Goal: Task Accomplishment & Management: Use online tool/utility

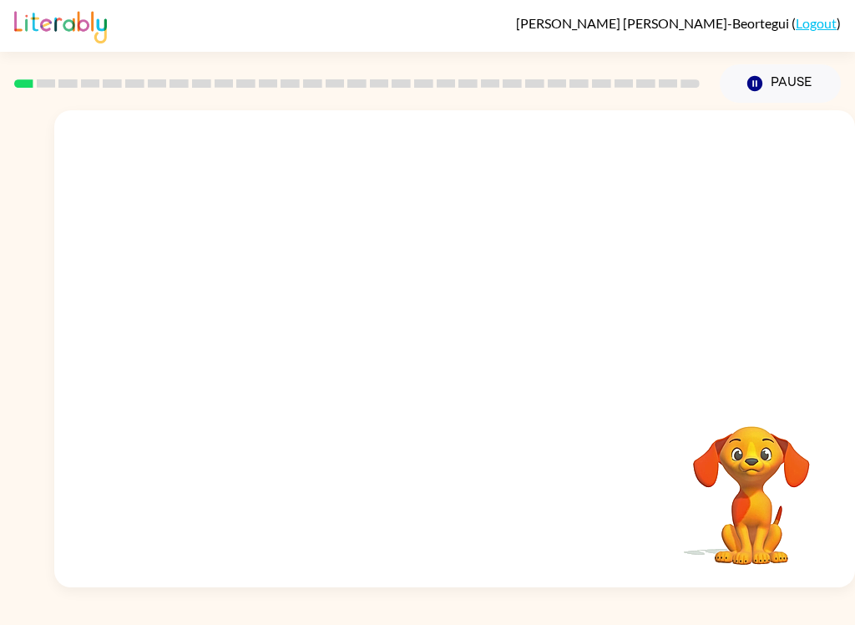
click at [788, 302] on div at bounding box center [454, 250] width 801 height 281
click at [512, 324] on video "Your browser must support playing .mp4 files to use Literably. Please try using…" at bounding box center [454, 250] width 801 height 281
click at [544, 256] on video "Your browser must support playing .mp4 files to use Literably. Please try using…" at bounding box center [454, 250] width 801 height 281
click at [466, 348] on div at bounding box center [455, 357] width 107 height 61
click at [465, 348] on div at bounding box center [455, 357] width 107 height 61
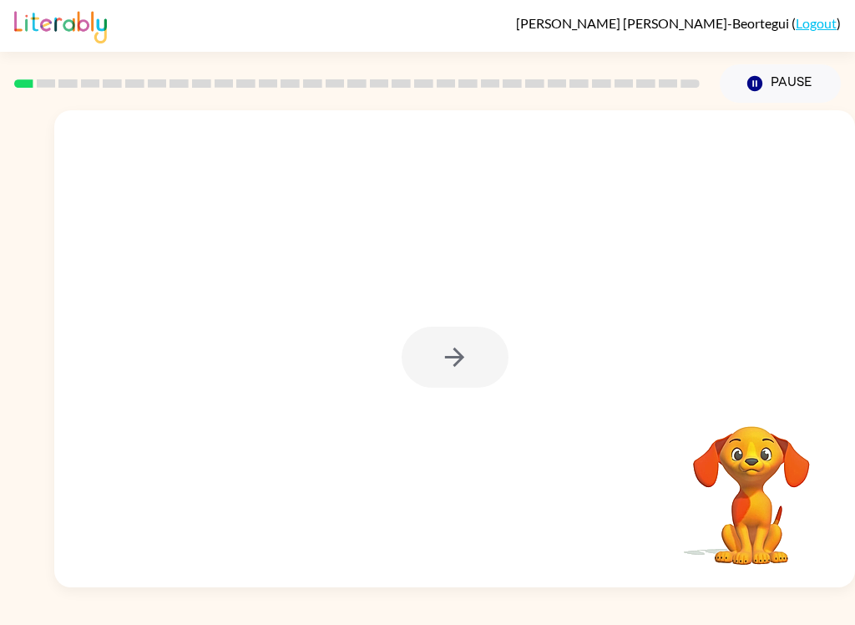
click at [435, 377] on div at bounding box center [455, 357] width 107 height 61
click at [434, 377] on div at bounding box center [455, 357] width 107 height 61
click at [433, 352] on div at bounding box center [455, 357] width 107 height 61
click at [435, 378] on div at bounding box center [455, 357] width 107 height 61
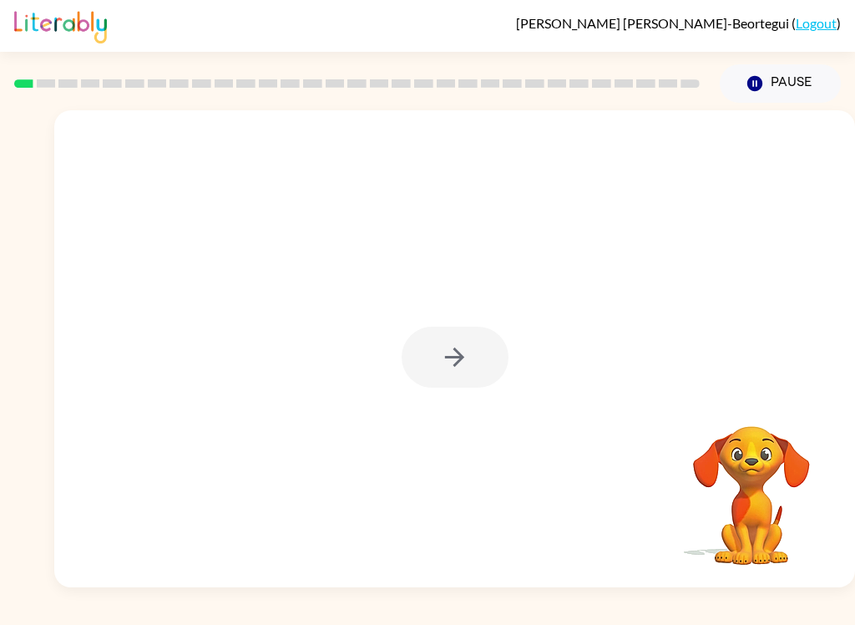
click at [434, 378] on div at bounding box center [455, 357] width 107 height 61
click at [433, 368] on div at bounding box center [455, 357] width 107 height 61
click at [428, 359] on button "button" at bounding box center [455, 357] width 107 height 61
click at [428, 359] on div at bounding box center [454, 250] width 801 height 281
click at [439, 361] on div at bounding box center [454, 250] width 801 height 281
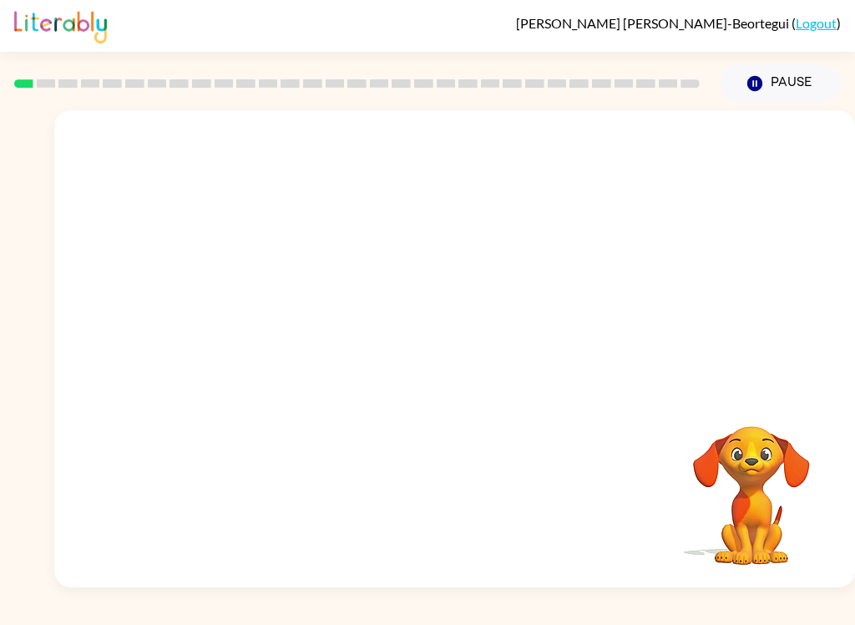
click at [438, 361] on div at bounding box center [454, 250] width 801 height 281
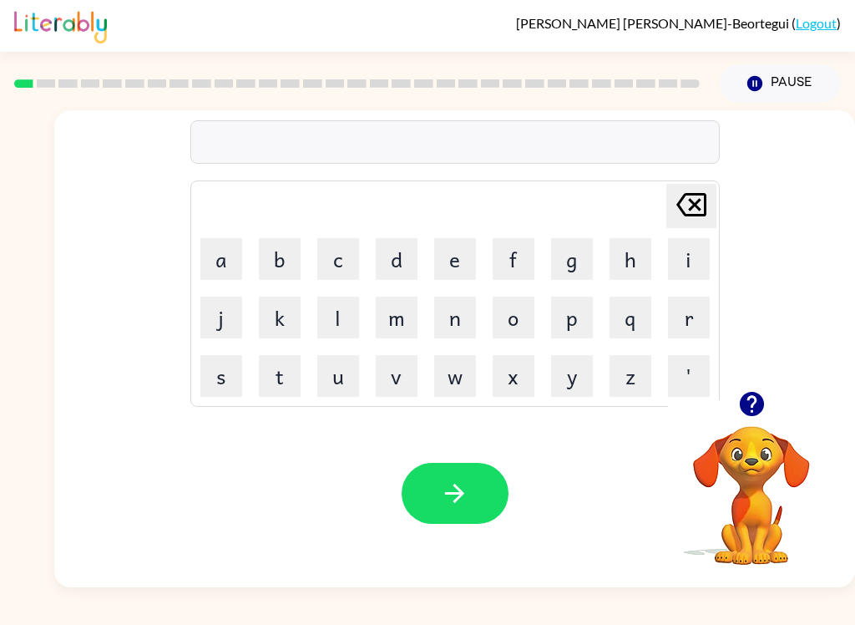
click at [463, 380] on button "w" at bounding box center [455, 376] width 42 height 42
click at [508, 306] on button "o" at bounding box center [514, 317] width 42 height 42
click at [329, 337] on button "l" at bounding box center [338, 317] width 42 height 42
click at [688, 211] on icon "[PERSON_NAME] last character input" at bounding box center [691, 205] width 40 height 40
click at [681, 319] on button "r" at bounding box center [689, 317] width 42 height 42
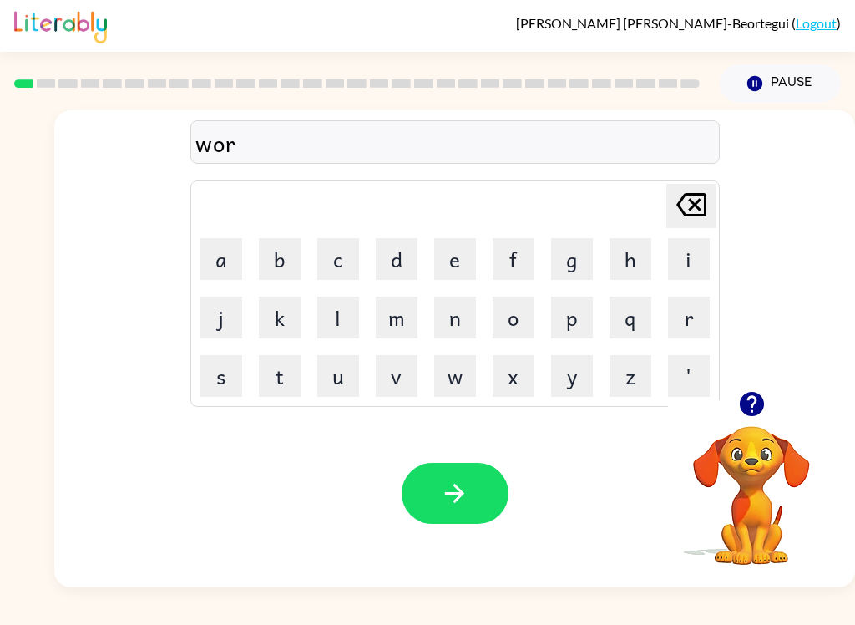
click at [398, 256] on button "d" at bounding box center [397, 259] width 42 height 42
click at [692, 322] on button "r" at bounding box center [689, 317] width 42 height 42
click at [450, 483] on icon "button" at bounding box center [454, 493] width 29 height 29
click at [340, 260] on button "c" at bounding box center [338, 259] width 42 height 42
click at [210, 257] on button "a" at bounding box center [221, 259] width 42 height 42
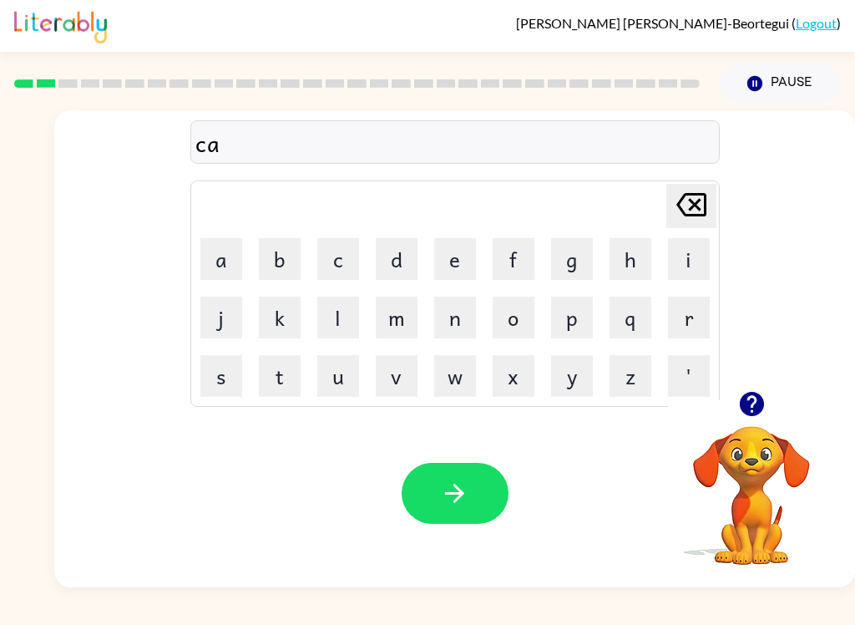
click at [448, 367] on button "w" at bounding box center [455, 376] width 42 height 42
click at [455, 321] on button "n" at bounding box center [455, 317] width 42 height 42
click at [286, 371] on button "t" at bounding box center [280, 376] width 42 height 42
click at [446, 470] on button "button" at bounding box center [455, 493] width 107 height 61
click at [347, 320] on button "l" at bounding box center [338, 317] width 42 height 42
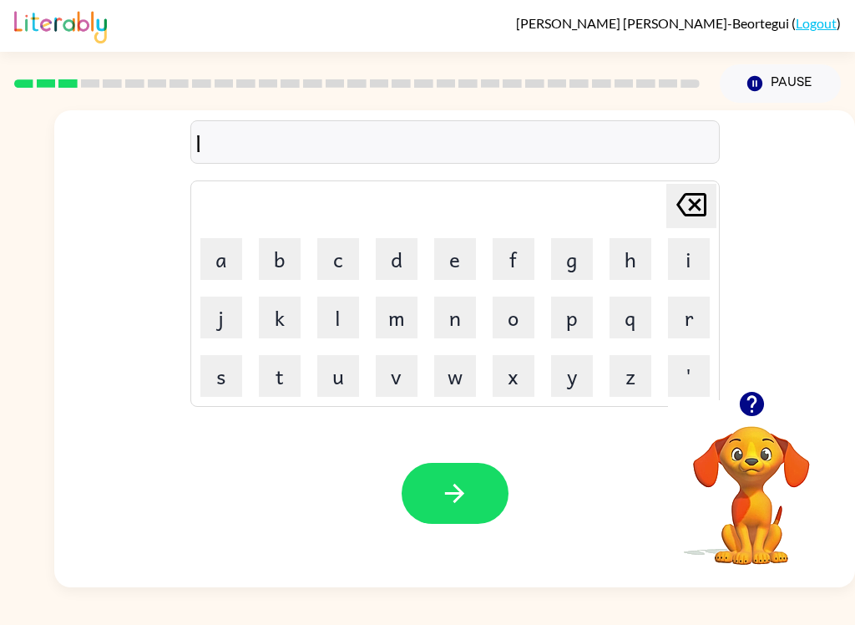
click at [514, 319] on button "o" at bounding box center [514, 317] width 42 height 42
click at [467, 387] on button "w" at bounding box center [455, 376] width 42 height 42
click at [334, 252] on button "c" at bounding box center [338, 259] width 42 height 42
click at [210, 254] on button "a" at bounding box center [221, 259] width 42 height 42
click at [416, 388] on button "v" at bounding box center [397, 376] width 42 height 42
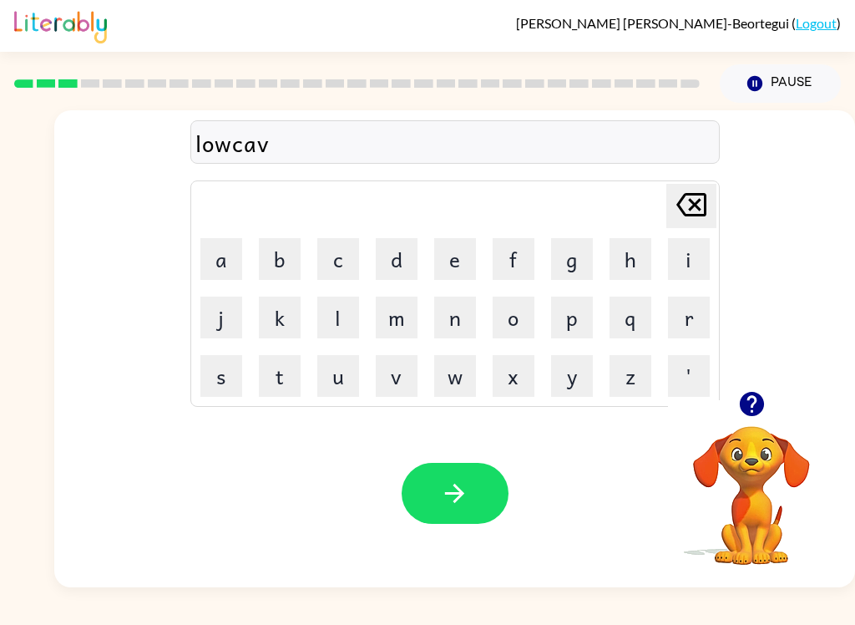
click at [286, 386] on button "t" at bounding box center [280, 376] width 42 height 42
click at [694, 194] on icon at bounding box center [691, 204] width 30 height 23
click at [701, 185] on icon "[PERSON_NAME] last character input" at bounding box center [691, 205] width 40 height 40
click at [292, 366] on button "t" at bounding box center [280, 376] width 42 height 42
click at [437, 503] on button "button" at bounding box center [455, 493] width 107 height 61
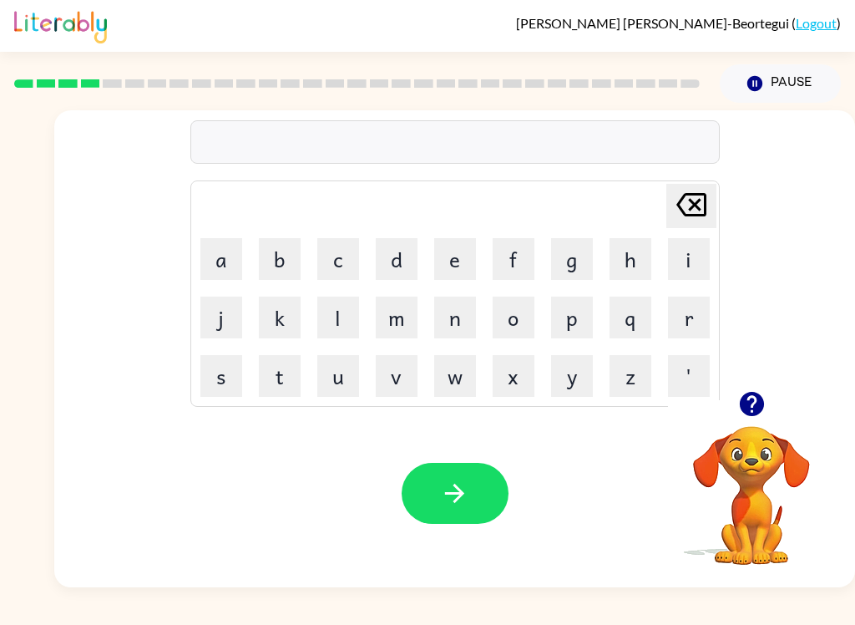
click at [272, 371] on button "t" at bounding box center [280, 376] width 42 height 42
click at [334, 363] on button "u" at bounding box center [338, 376] width 42 height 42
click at [685, 257] on button "i" at bounding box center [689, 259] width 42 height 42
click at [457, 314] on button "n" at bounding box center [455, 317] width 42 height 42
click at [418, 481] on button "button" at bounding box center [455, 493] width 107 height 61
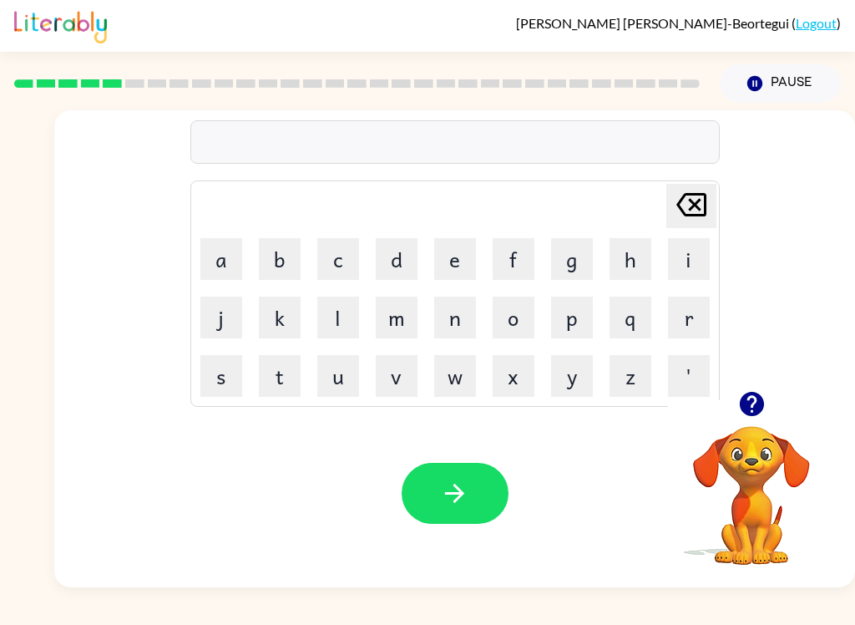
click at [746, 477] on video "Your browser must support playing .mp4 files to use Literably. Please try using…" at bounding box center [751, 483] width 167 height 167
click at [745, 476] on video "Your browser must support playing .mp4 files to use Literably. Please try using…" at bounding box center [751, 483] width 167 height 167
click at [722, 474] on video "Your browser must support playing .mp4 files to use Literably. Please try using…" at bounding box center [751, 483] width 167 height 167
click at [742, 496] on video "Your browser must support playing .mp4 files to use Literably. Please try using…" at bounding box center [751, 483] width 167 height 167
click at [748, 517] on video "Your browser must support playing .mp4 files to use Literably. Please try using…" at bounding box center [751, 483] width 167 height 167
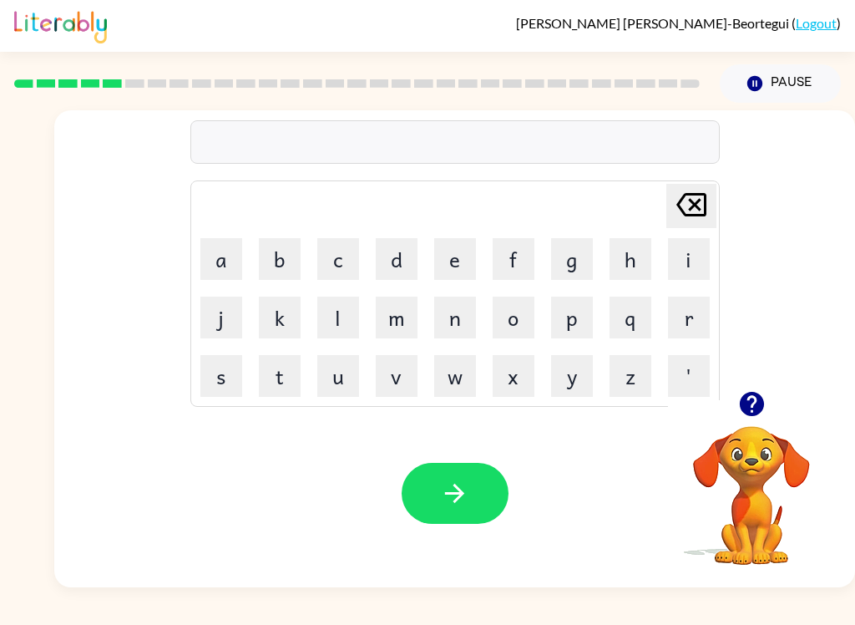
click at [423, 506] on button "button" at bounding box center [455, 493] width 107 height 61
click at [459, 322] on button "n" at bounding box center [455, 317] width 42 height 42
click at [223, 260] on button "a" at bounding box center [221, 259] width 42 height 42
